Goal: Transaction & Acquisition: Purchase product/service

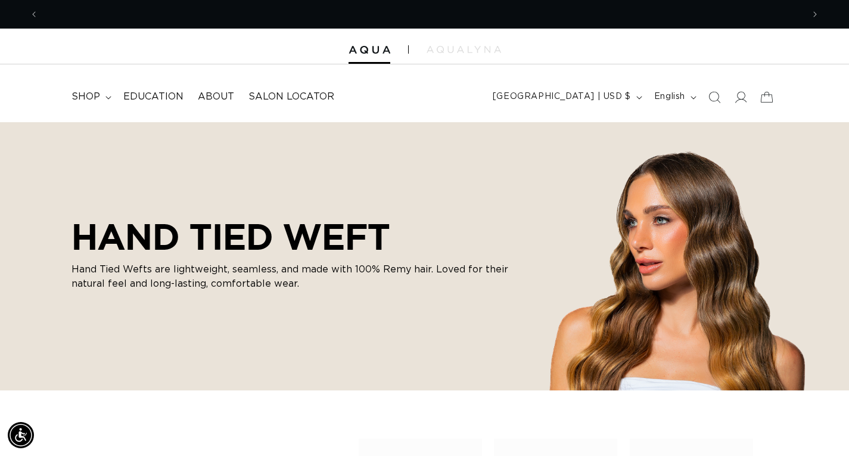
scroll to position [0, 764]
click at [313, 101] on span "Salon Locator" at bounding box center [291, 97] width 86 height 13
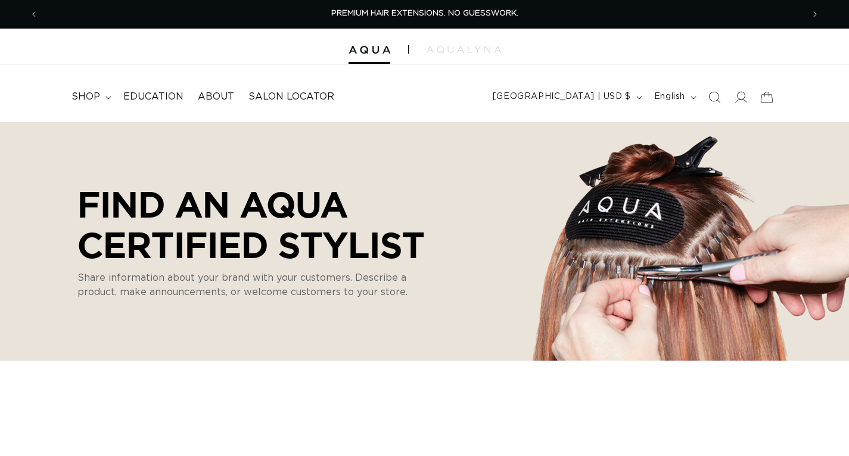
scroll to position [51, 0]
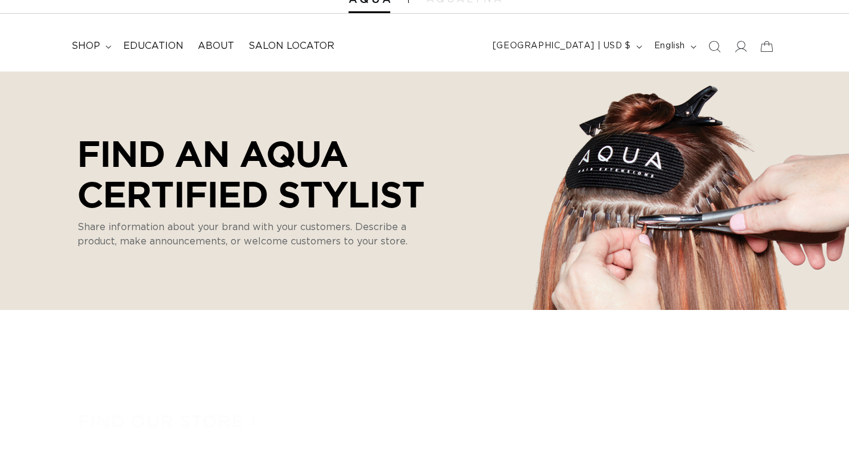
select select "m"
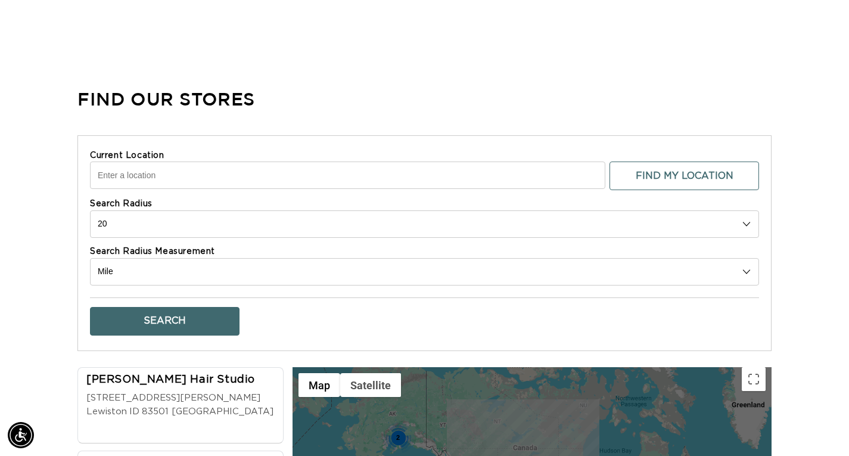
scroll to position [357, 0]
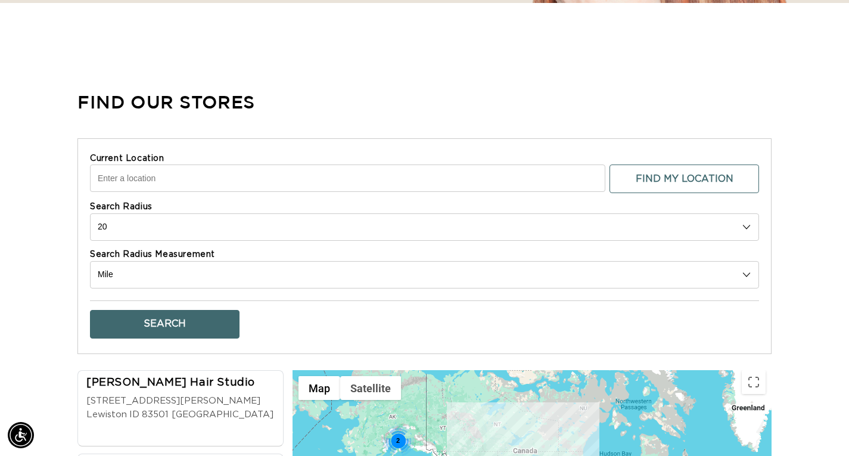
click at [368, 164] on input "Current Location" at bounding box center [347, 177] width 515 height 27
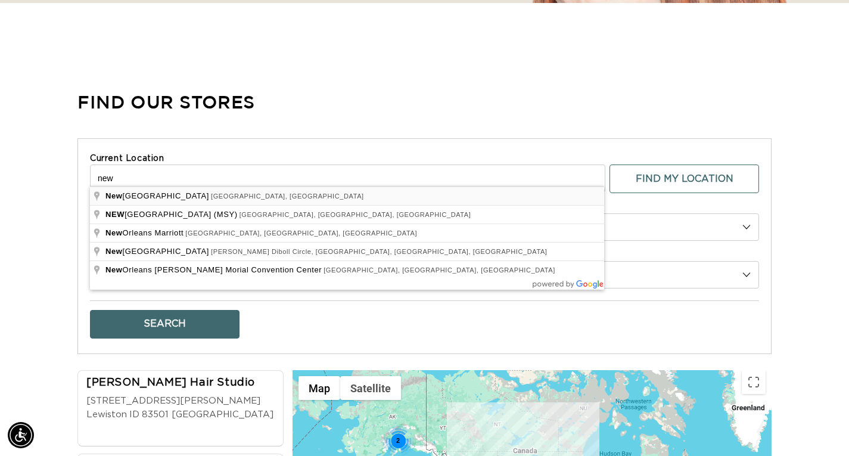
scroll to position [0, 0]
type input "New Orleans, LA, USA"
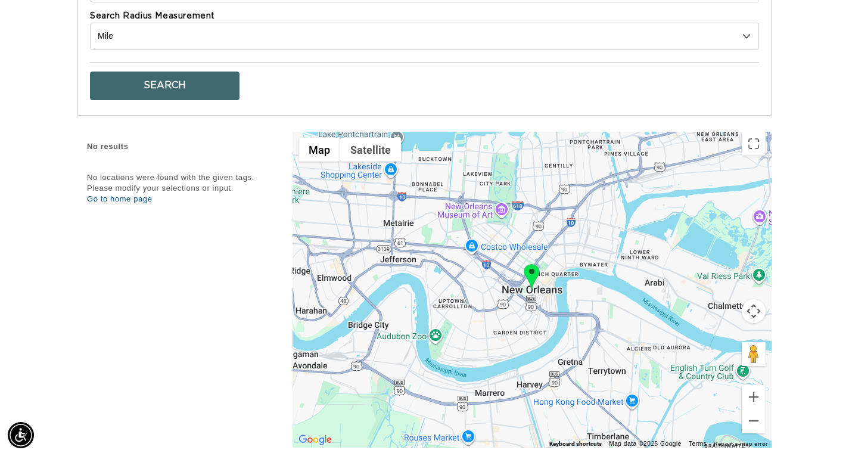
scroll to position [0, 764]
click at [529, 264] on img at bounding box center [532, 277] width 16 height 26
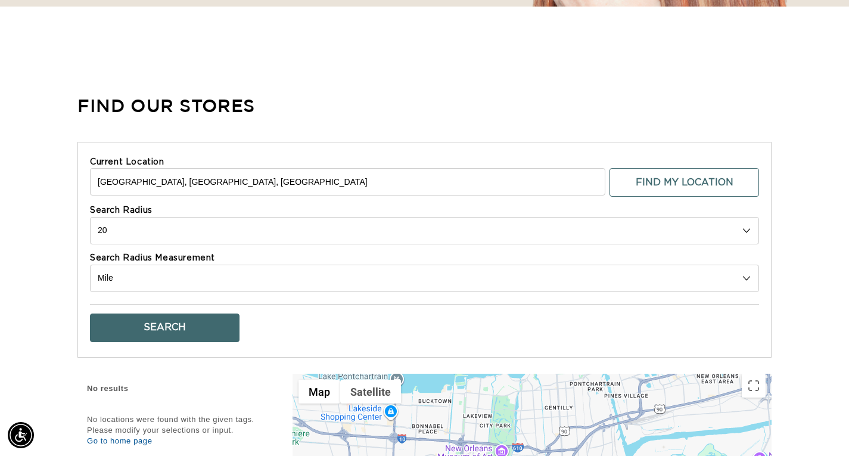
scroll to position [357, 0]
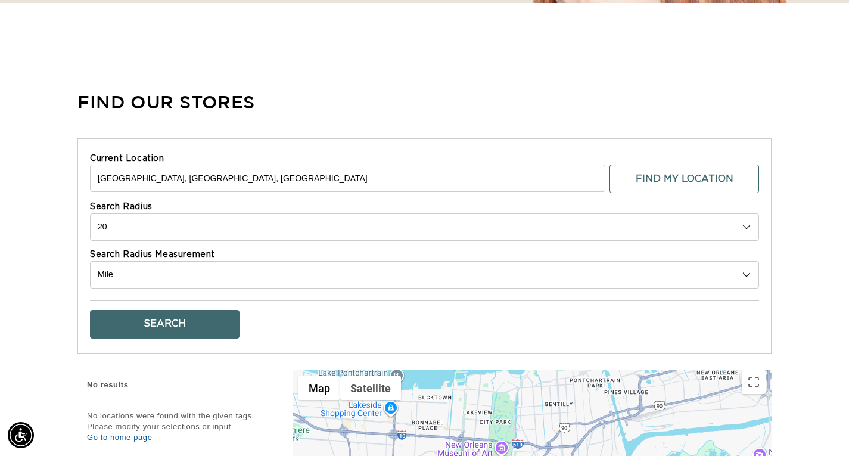
click at [545, 213] on select "10 20 30 40 No Limit" at bounding box center [424, 226] width 669 height 27
select select "40"
click at [90, 213] on select "10 20 30 40 No Limit" at bounding box center [424, 226] width 669 height 27
click at [167, 317] on button "Search" at bounding box center [165, 324] width 150 height 29
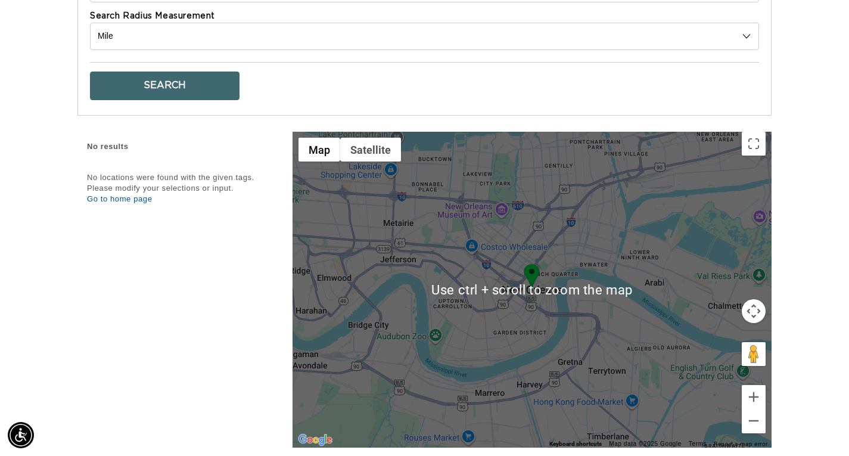
scroll to position [477, 0]
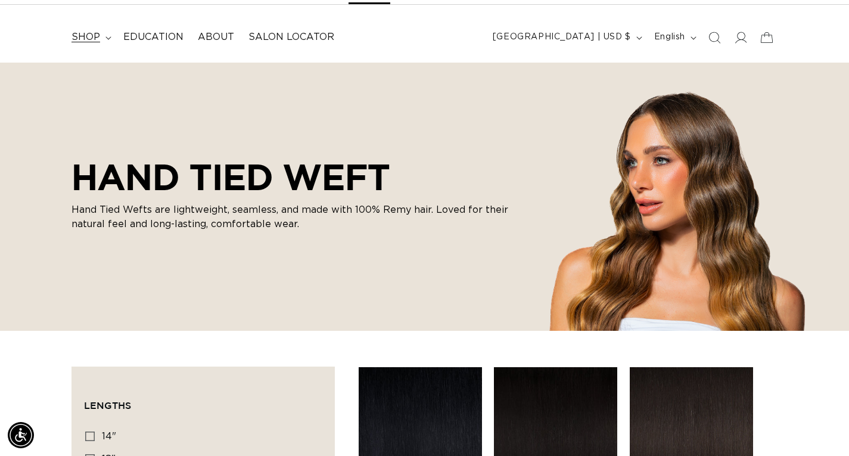
click at [105, 39] on icon at bounding box center [108, 38] width 6 height 4
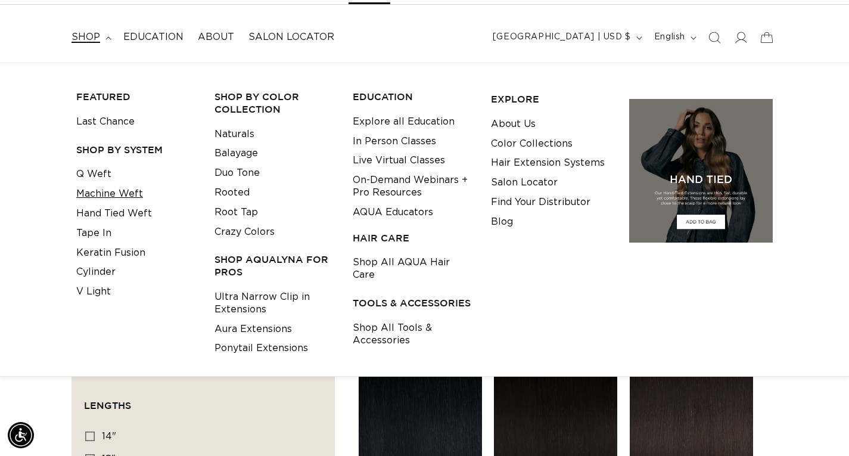
scroll to position [0, 1529]
click at [117, 197] on link "Machine Weft" at bounding box center [109, 194] width 67 height 20
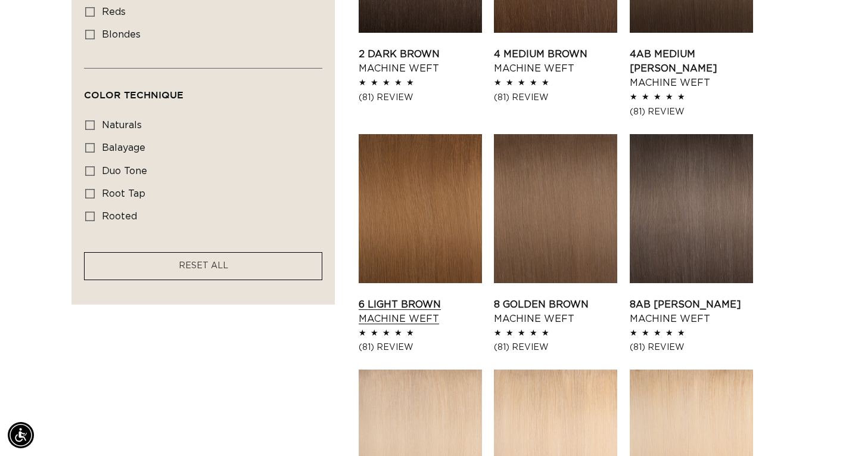
scroll to position [1013, 0]
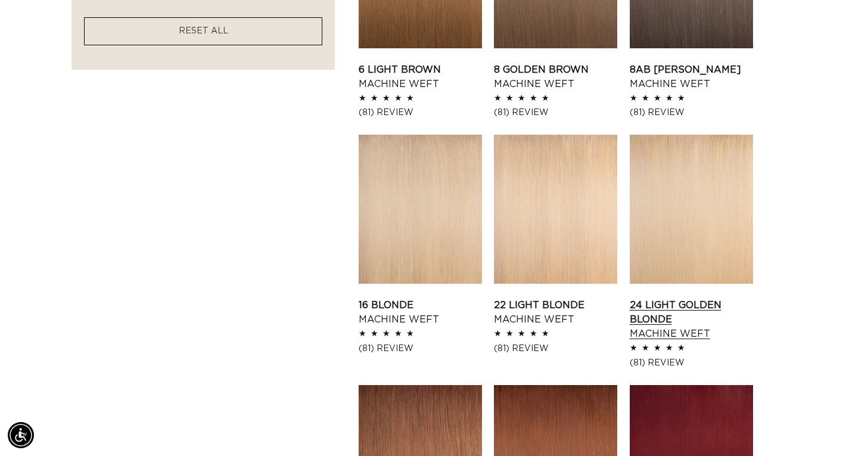
click at [644, 298] on link "24 Light Golden Blonde Machine Weft" at bounding box center [691, 319] width 123 height 43
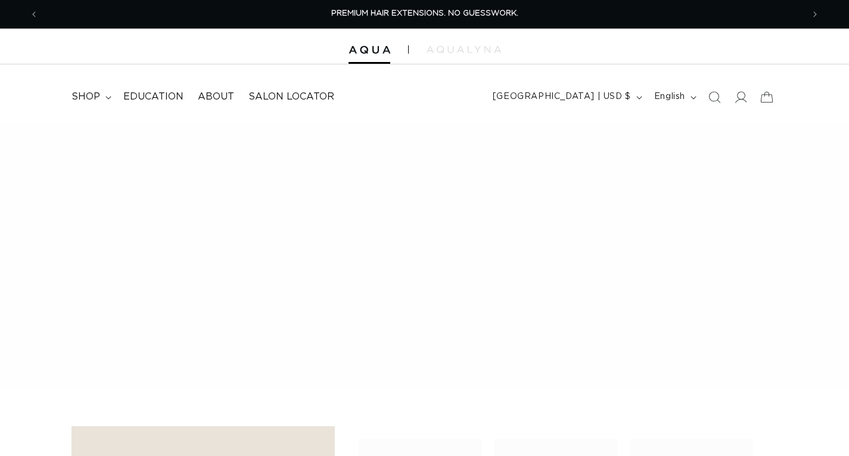
scroll to position [1013, 0]
